Goal: Transaction & Acquisition: Purchase product/service

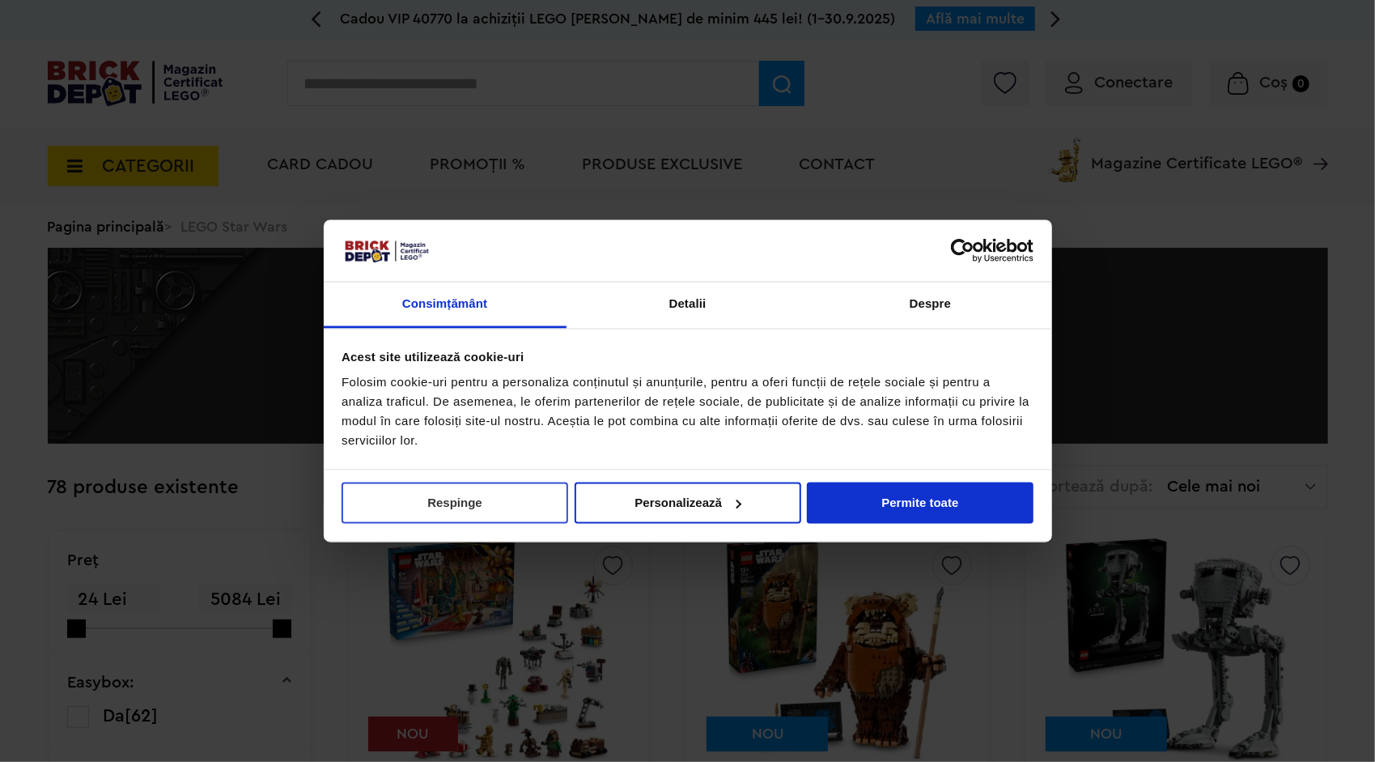
click at [435, 490] on button "Respinge" at bounding box center [455, 502] width 227 height 41
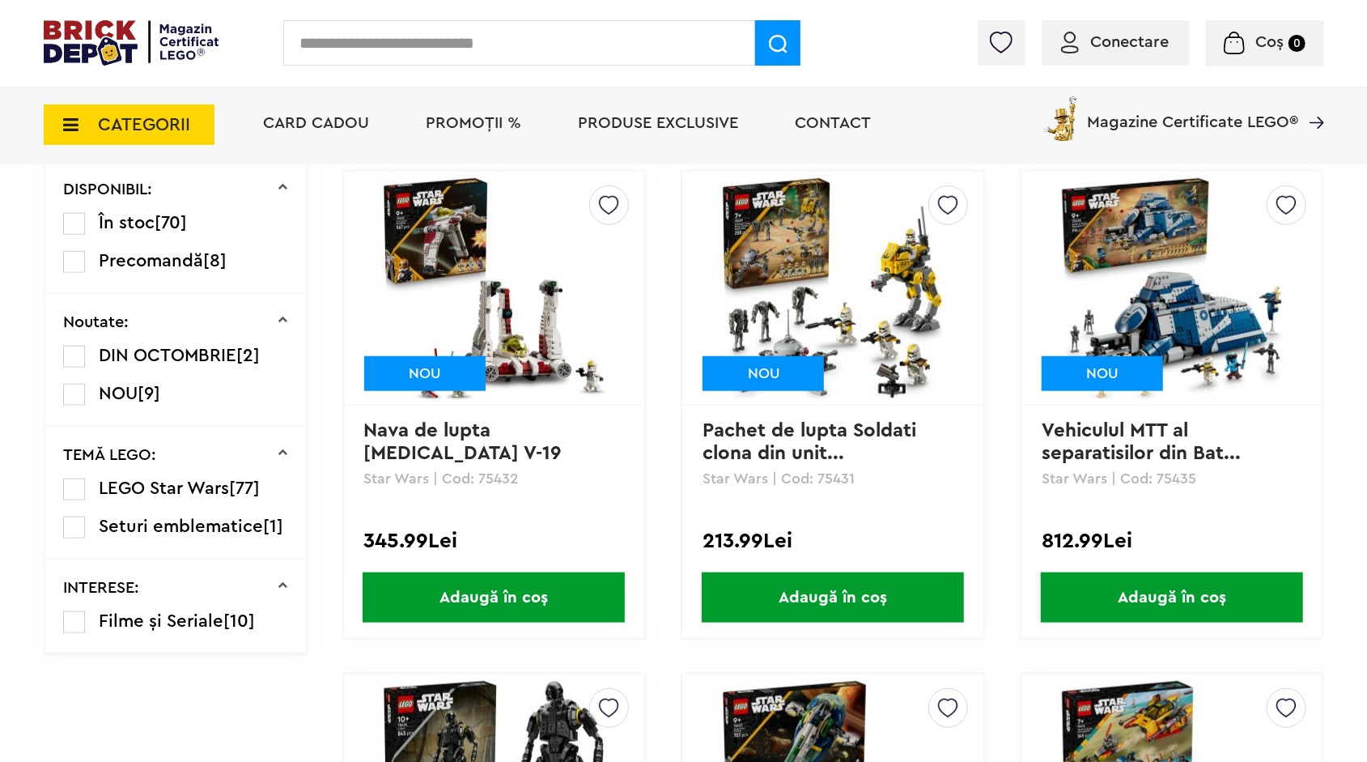
scroll to position [890, 0]
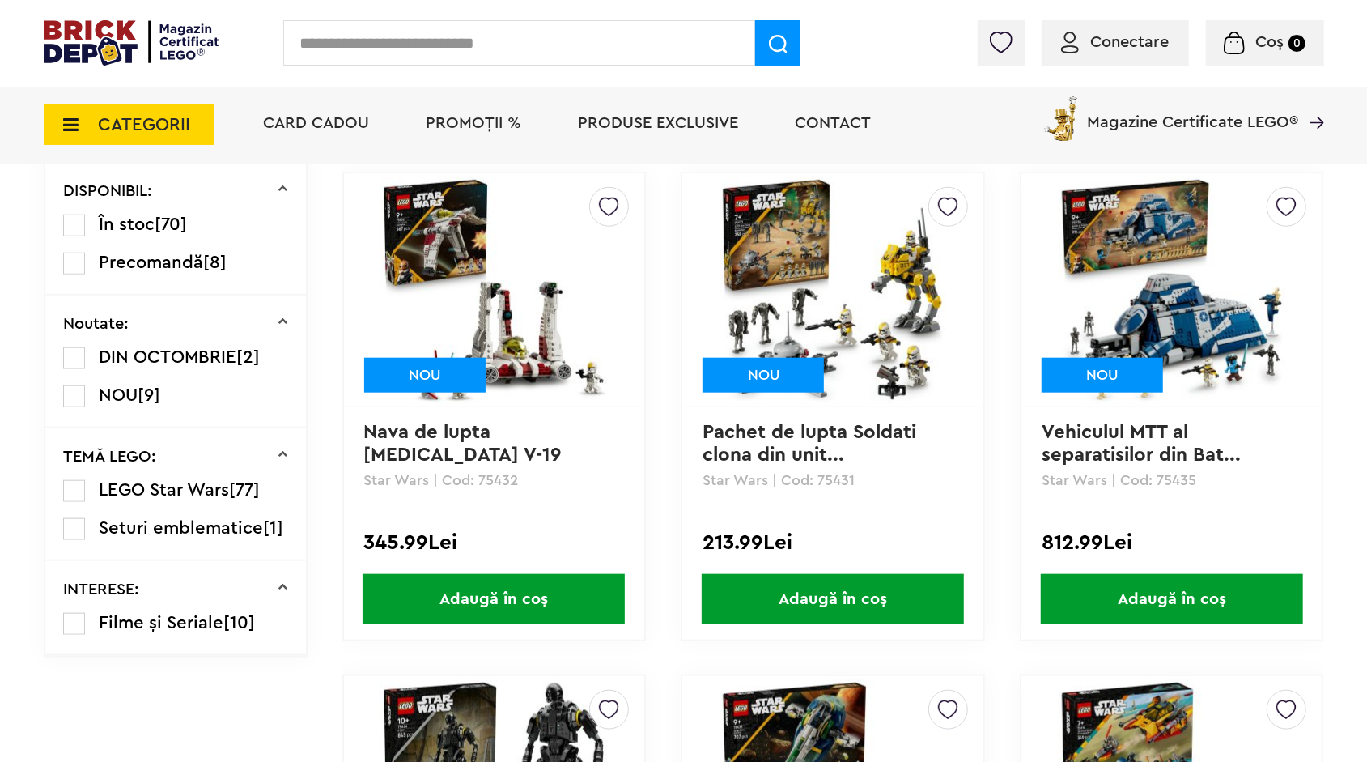
click at [71, 480] on label at bounding box center [74, 491] width 22 height 22
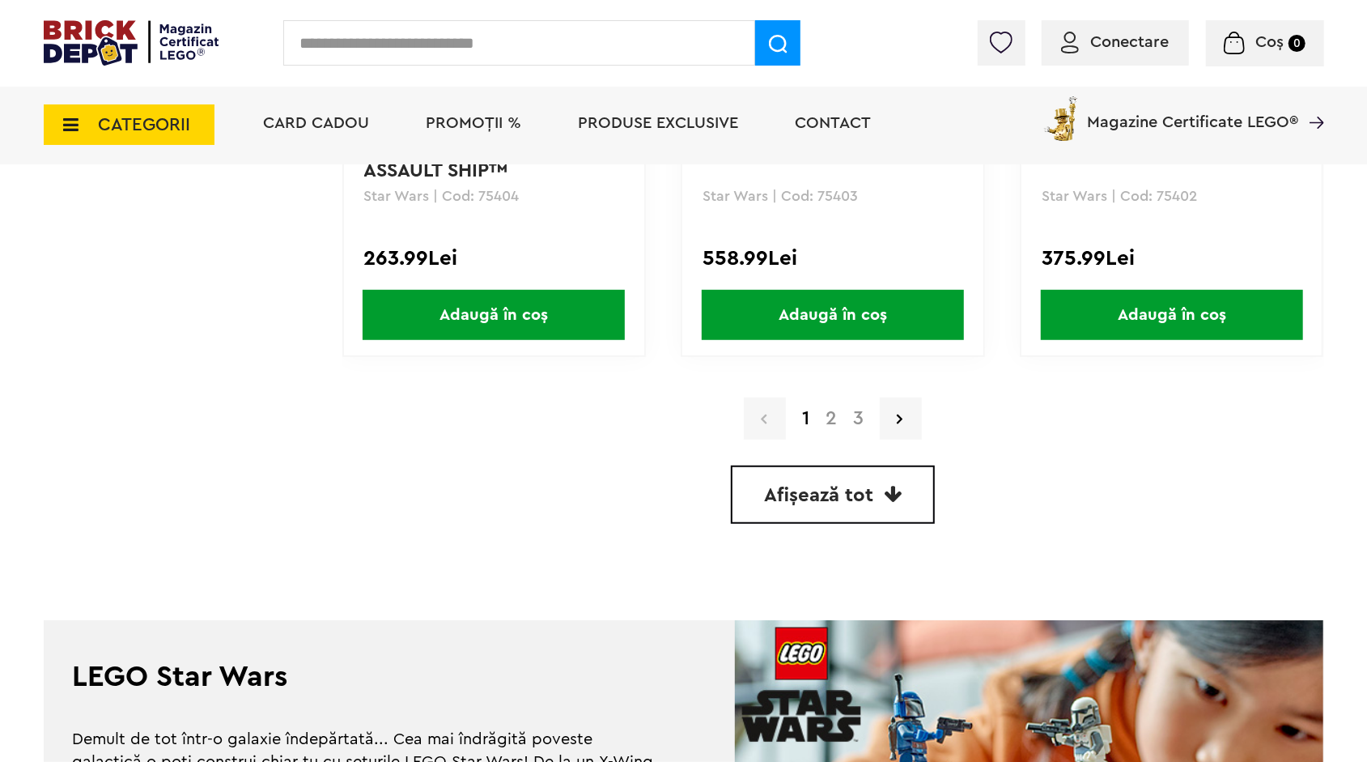
scroll to position [4695, 0]
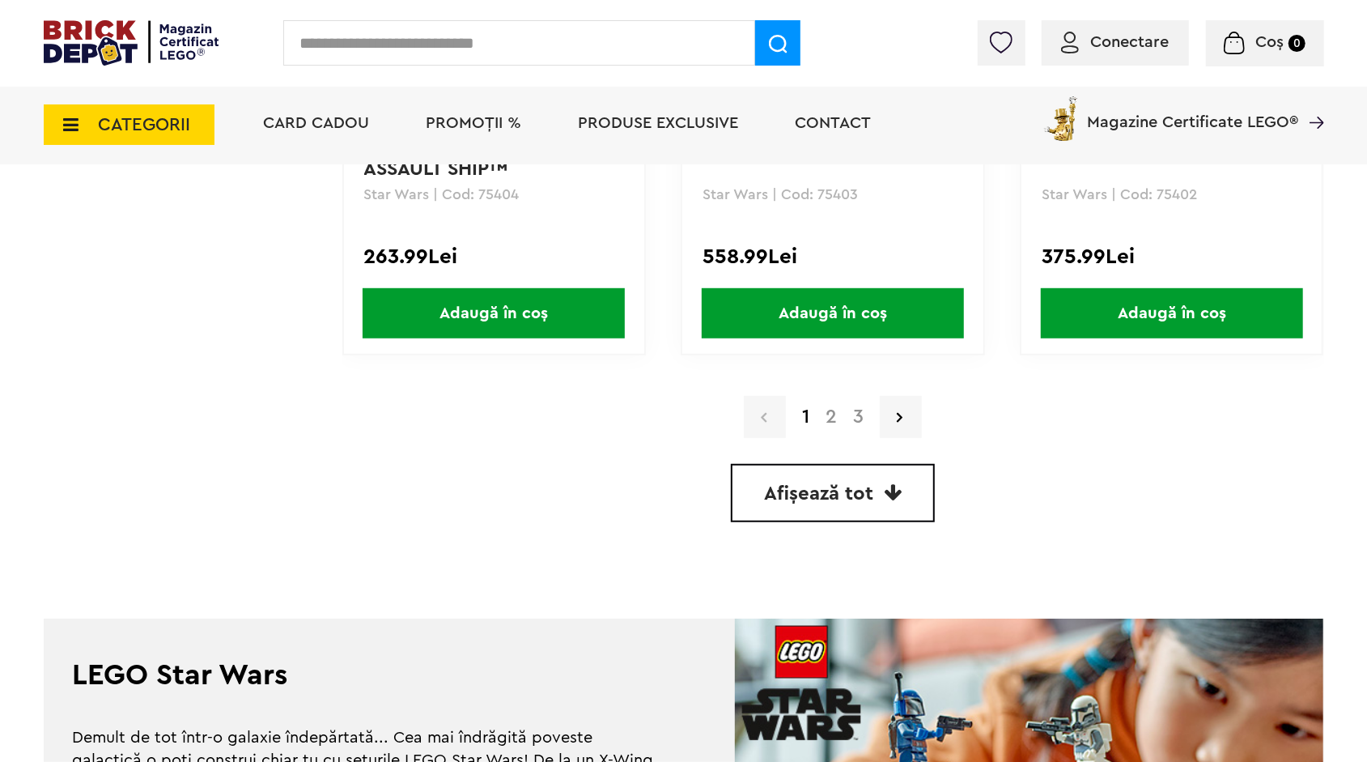
click at [835, 484] on span "Afișează tot" at bounding box center [818, 493] width 109 height 19
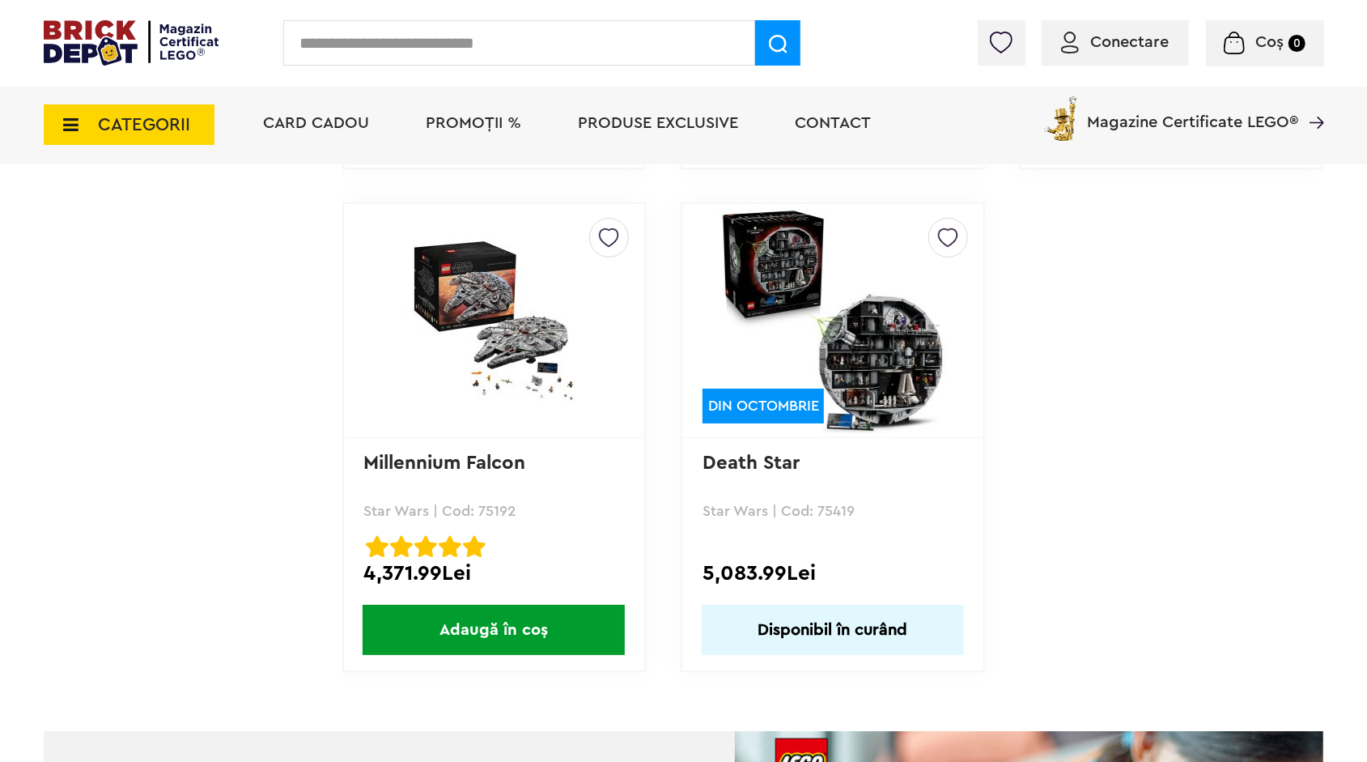
scroll to position [12924, 0]
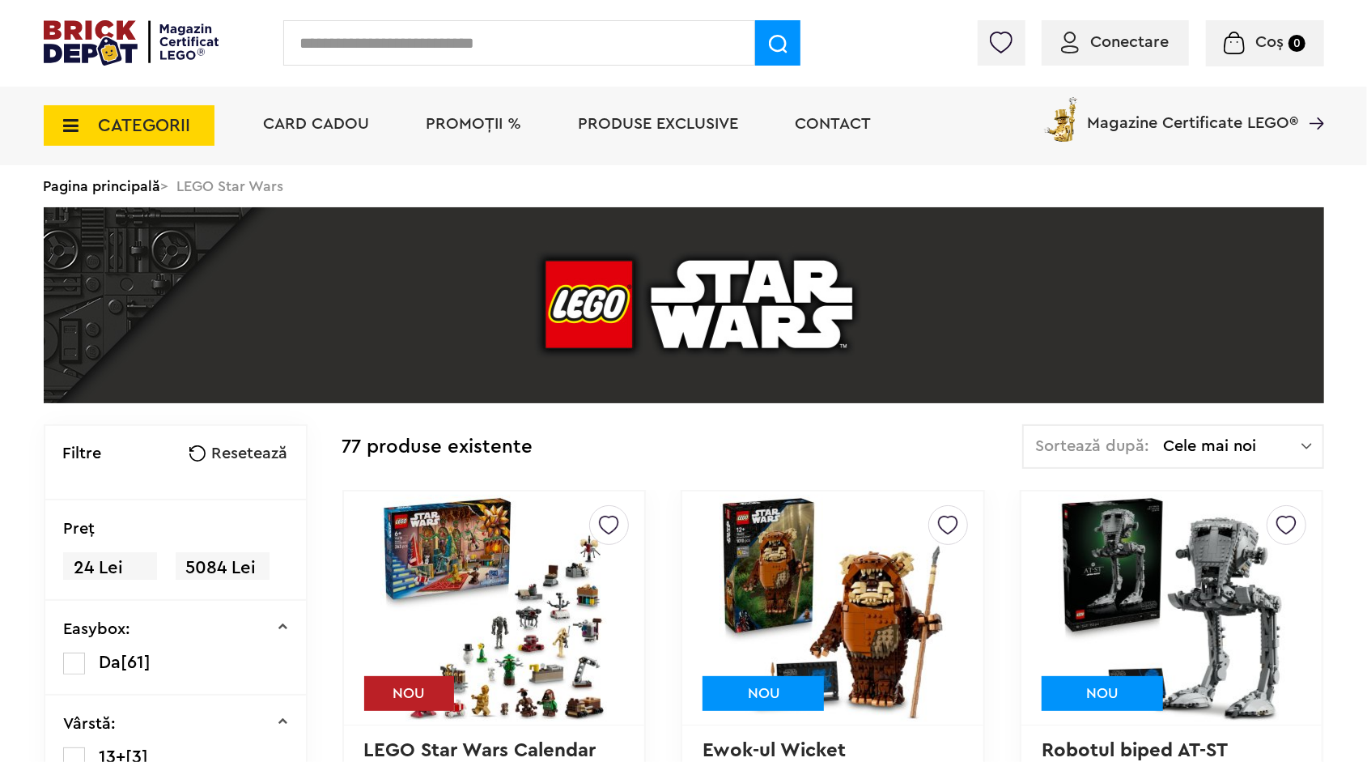
scroll to position [4695, 0]
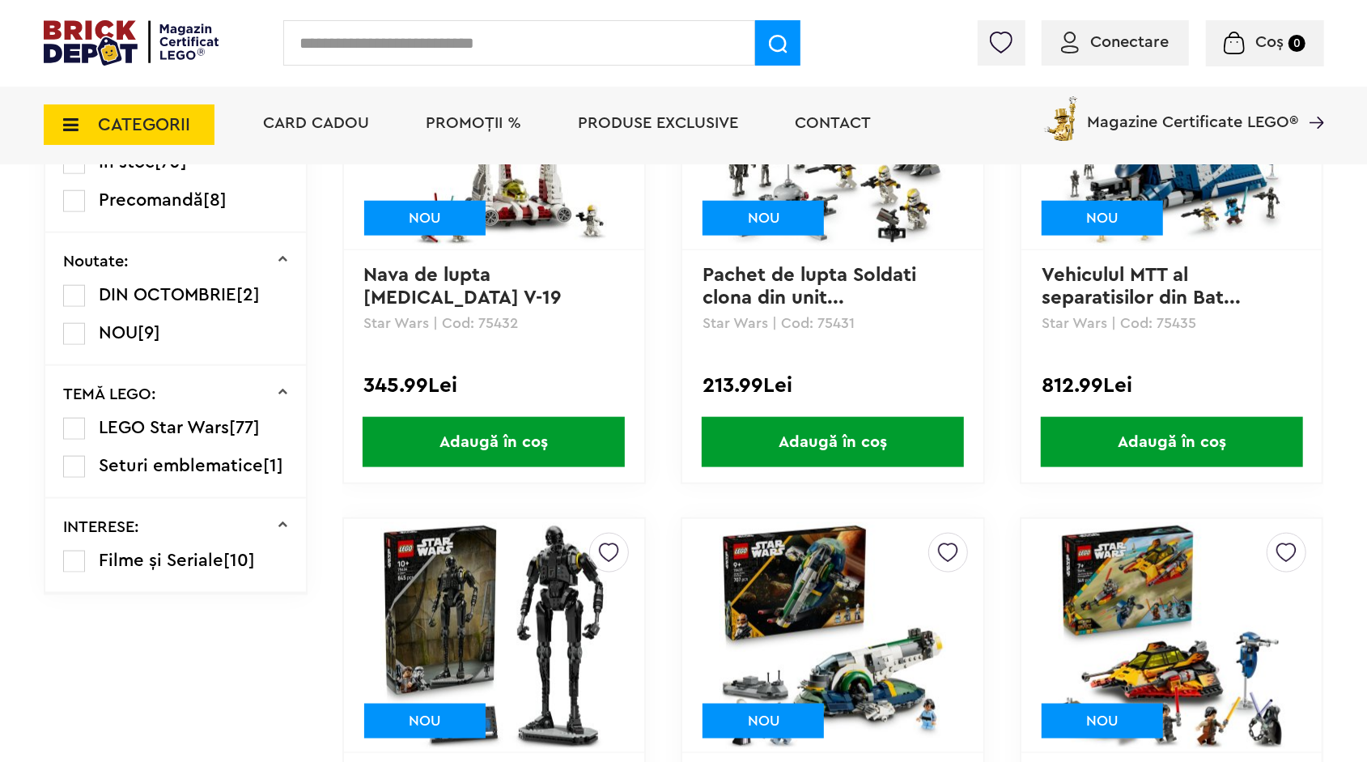
scroll to position [1052, 0]
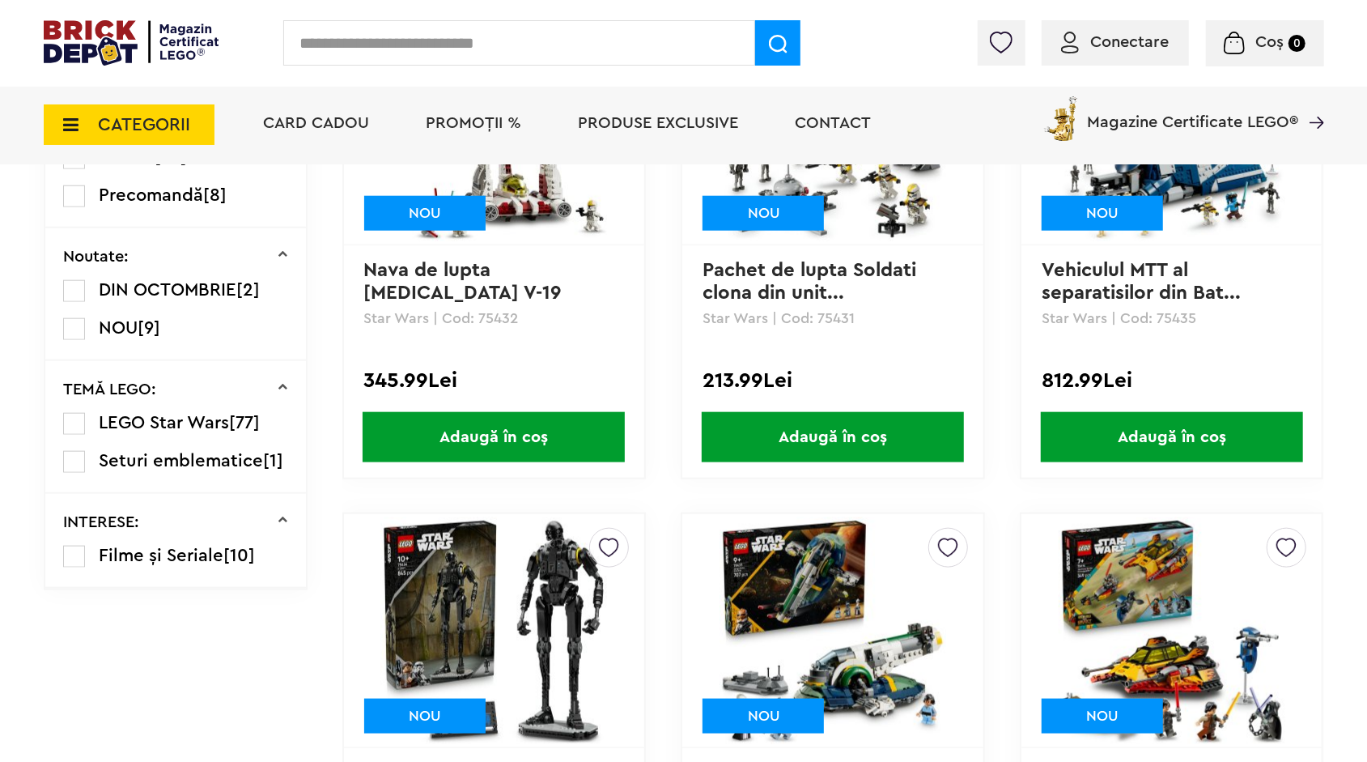
click at [1083, 277] on link "Vehiculul MTT al separatisilor din Bat..." at bounding box center [1141, 282] width 199 height 42
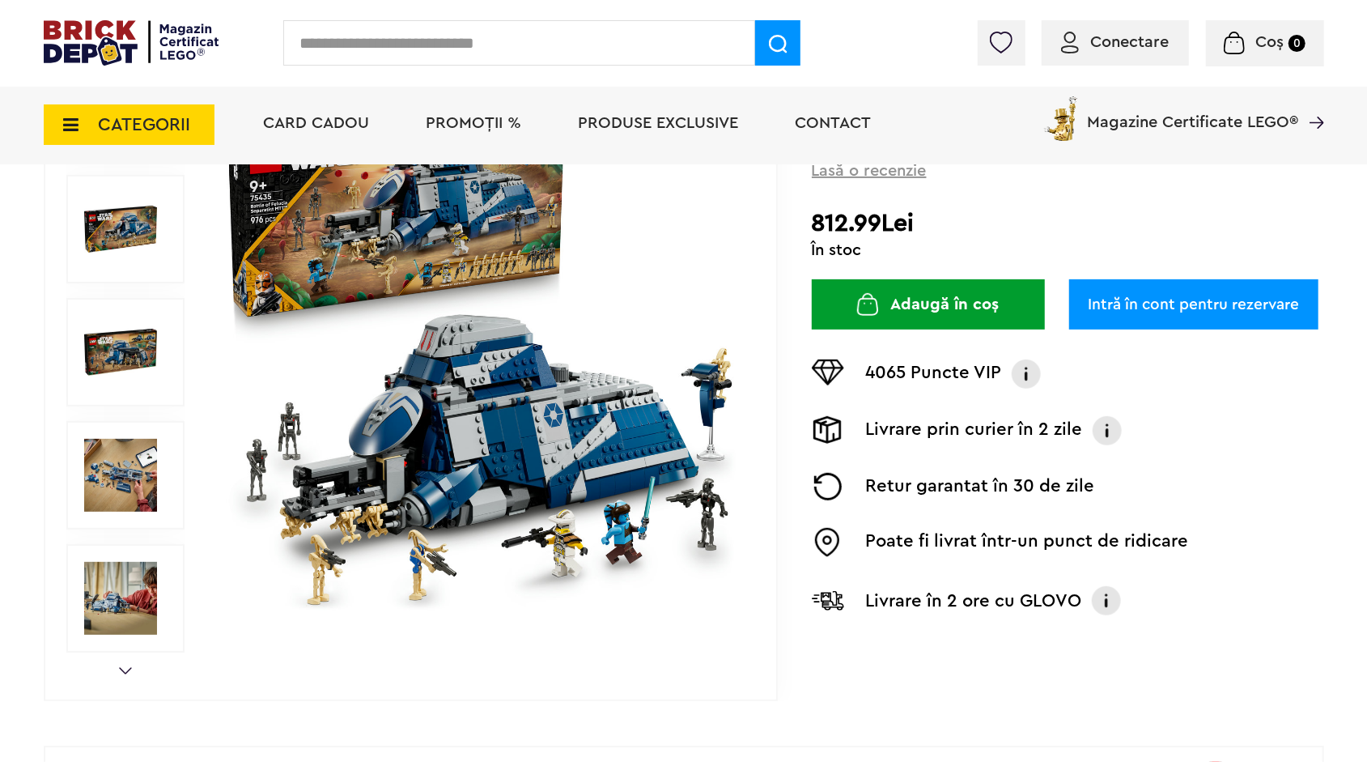
scroll to position [324, 0]
